Goal: Task Accomplishment & Management: Use online tool/utility

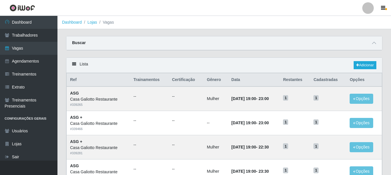
click at [8, 22] on icon at bounding box center [7, 22] width 5 height 4
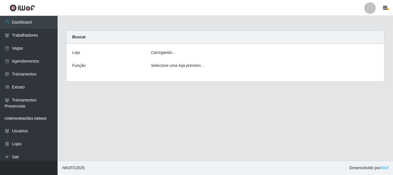
click at [204, 54] on div "Carregando..." at bounding box center [265, 53] width 236 height 8
drag, startPoint x: 198, startPoint y: 60, endPoint x: 195, endPoint y: 70, distance: 10.0
click at [198, 60] on div "Loja [Selecione...] Casa Galiotto Restaurante Função Selecione uma loja primeir…" at bounding box center [225, 63] width 318 height 39
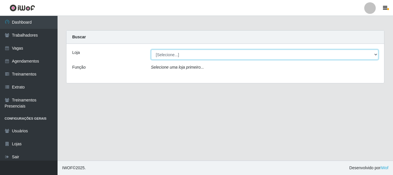
click at [197, 57] on select "[Selecione...] [GEOGRAPHIC_DATA]" at bounding box center [265, 54] width 228 height 10
select select "279"
click at [151, 49] on select "[Selecione...] [GEOGRAPHIC_DATA]" at bounding box center [265, 54] width 228 height 10
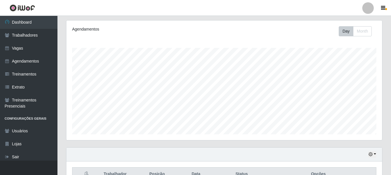
scroll to position [131, 0]
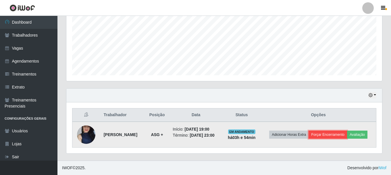
click at [335, 135] on button "Forçar Encerramento" at bounding box center [328, 134] width 39 height 8
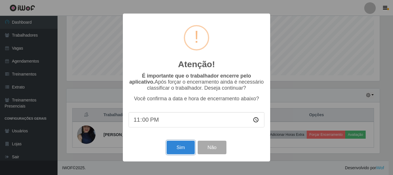
click at [171, 144] on button "Sim" at bounding box center [181, 147] width 28 height 14
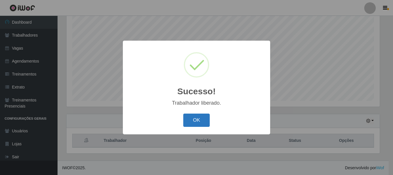
click at [189, 120] on button "OK" at bounding box center [196, 120] width 27 height 14
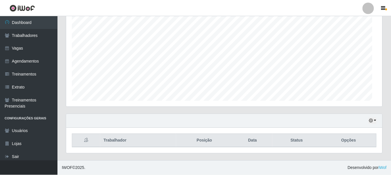
scroll to position [119, 316]
